Goal: Check status: Check status

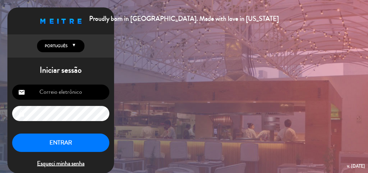
type input "[EMAIL_ADDRESS][DOMAIN_NAME]"
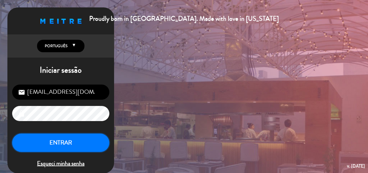
click at [87, 144] on button "ENTRAR" at bounding box center [60, 142] width 97 height 19
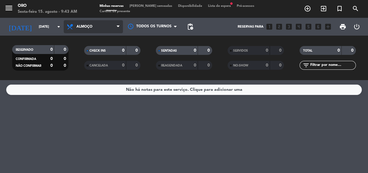
click at [87, 29] on span "Almoço" at bounding box center [93, 26] width 59 height 13
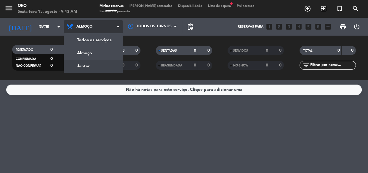
click at [100, 66] on div "menu Oro Sexta-feira 15. agosto - 9:43 AM Minhas reservas Mesas semeadas Dispon…" at bounding box center [184, 40] width 368 height 80
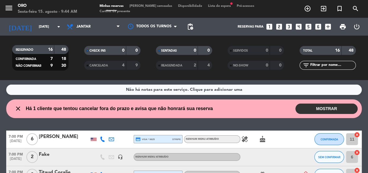
click at [318, 107] on button "MOSTRAR" at bounding box center [326, 108] width 62 height 10
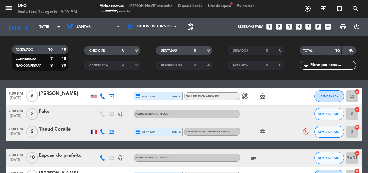
scroll to position [81, 0]
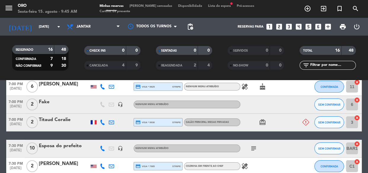
click at [49, 99] on div "Fake" at bounding box center [64, 102] width 50 height 8
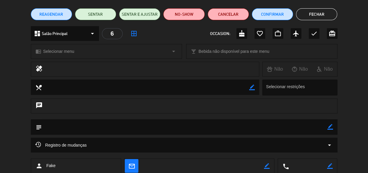
scroll to position [0, 0]
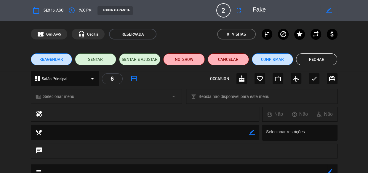
click at [323, 62] on button "Fechar" at bounding box center [316, 59] width 41 height 12
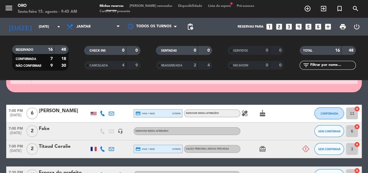
scroll to position [63, 0]
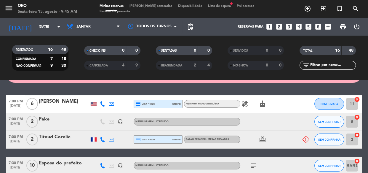
click at [303, 136] on icon at bounding box center [305, 139] width 7 height 7
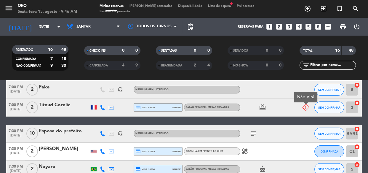
scroll to position [90, 0]
